Goal: Information Seeking & Learning: Learn about a topic

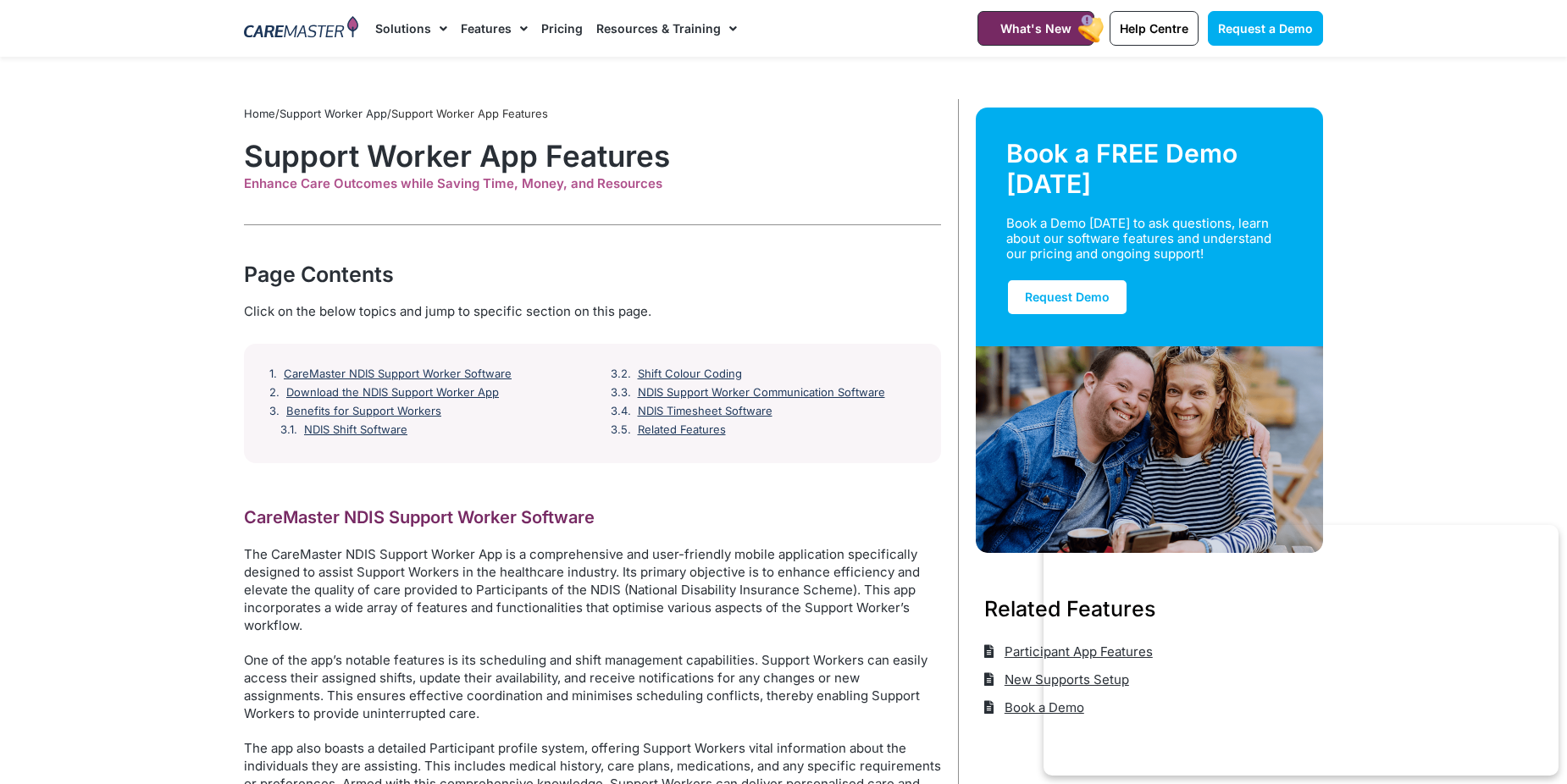
click at [549, 22] on link "Pricing" at bounding box center [562, 28] width 42 height 57
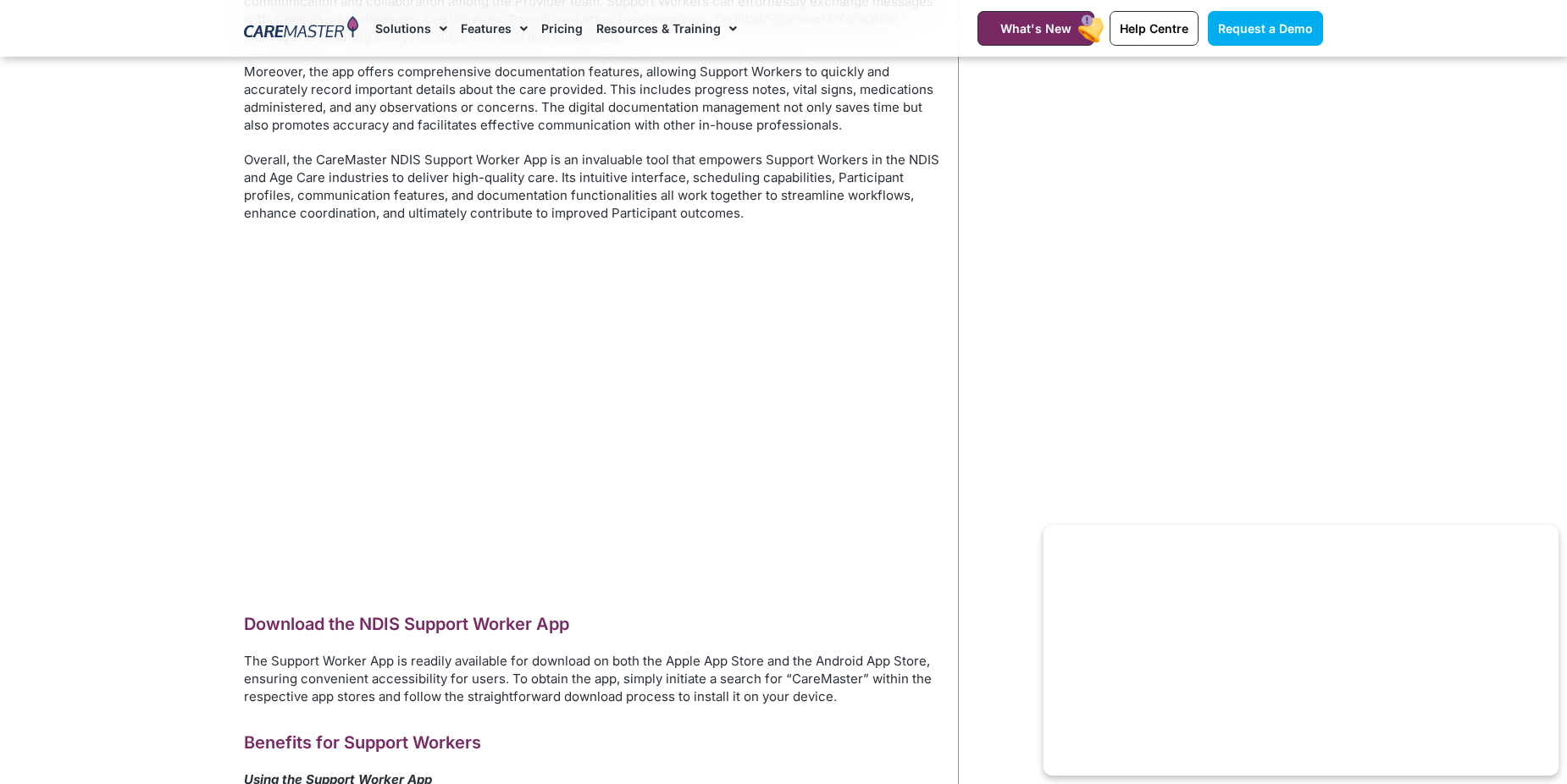
scroll to position [846, 0]
